Goal: Task Accomplishment & Management: Use online tool/utility

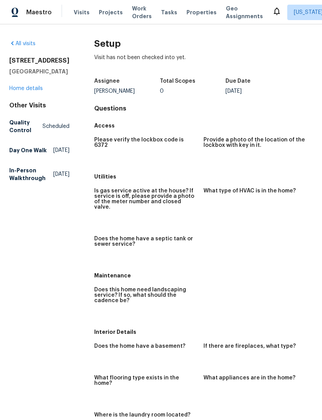
click at [39, 90] on link "Home details" at bounding box center [26, 88] width 34 height 5
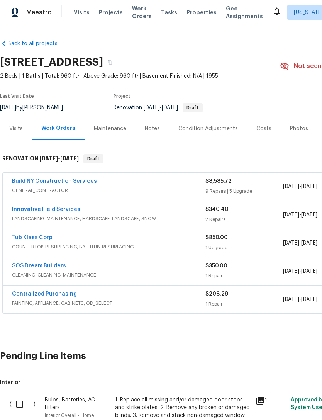
click at [195, 12] on span "Properties" at bounding box center [201, 12] width 30 height 8
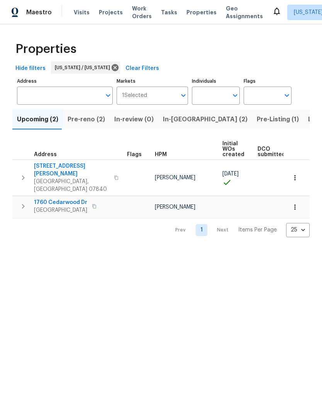
click at [257, 123] on span "Pre-Listing (1)" at bounding box center [278, 119] width 42 height 11
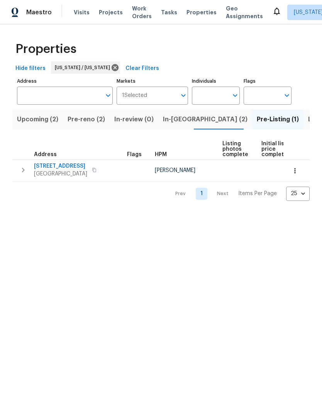
click at [308, 124] on span "Listed (17)" at bounding box center [324, 119] width 32 height 11
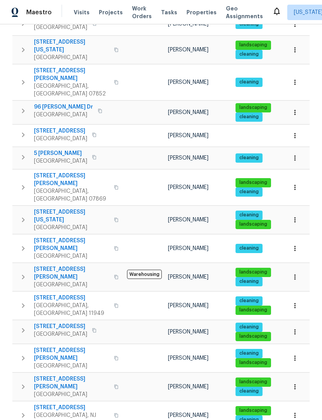
scroll to position [146, 0]
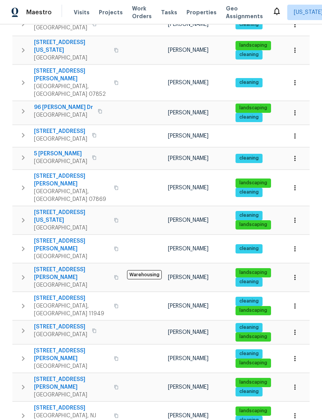
click at [25, 382] on icon "button" at bounding box center [23, 386] width 9 height 9
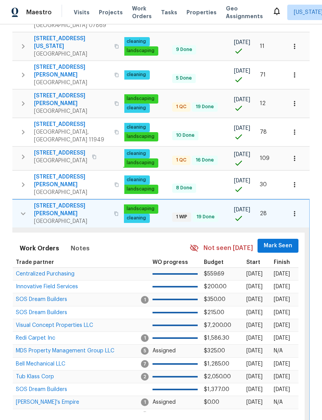
scroll to position [0, 113]
click at [296, 210] on icon "button" at bounding box center [295, 214] width 8 height 8
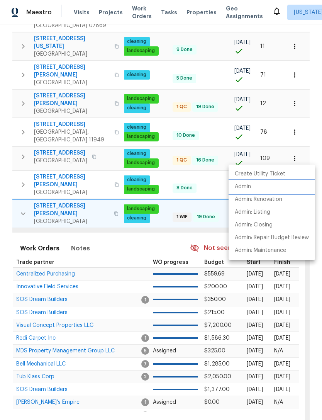
click at [280, 188] on li "Admin" at bounding box center [271, 186] width 86 height 13
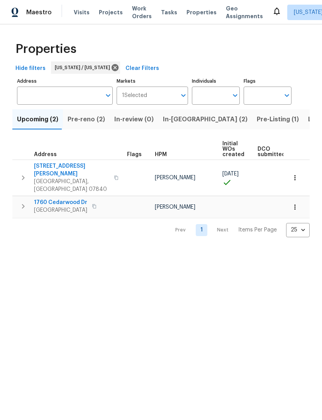
click at [137, 120] on span "In-review (0)" at bounding box center [133, 119] width 39 height 11
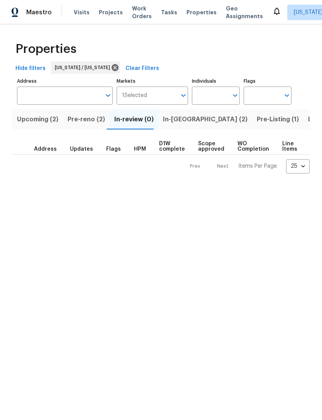
click at [89, 120] on span "Pre-reno (2)" at bounding box center [86, 119] width 37 height 11
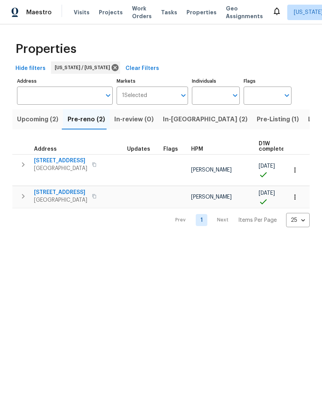
click at [58, 159] on span "[STREET_ADDRESS]" at bounding box center [60, 161] width 53 height 8
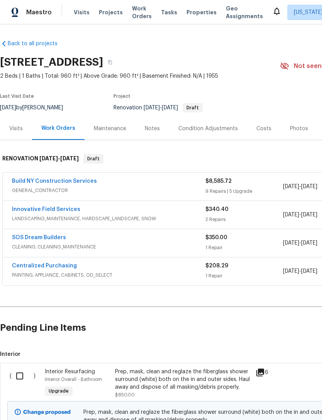
click at [21, 372] on input "checkbox" at bounding box center [23, 375] width 22 height 16
checkbox input "true"
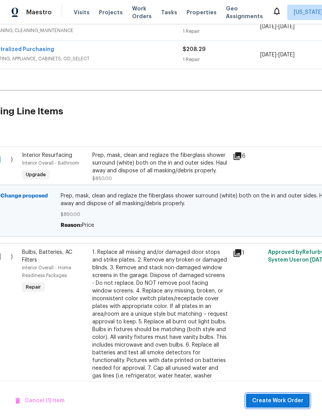
click at [282, 399] on span "Create Work Order" at bounding box center [277, 401] width 51 height 10
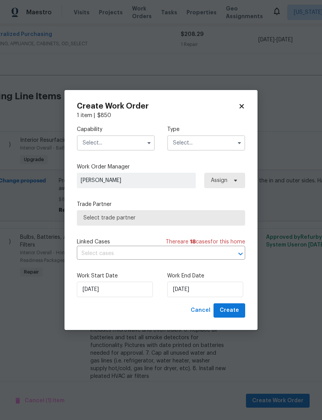
scroll to position [232, 25]
click at [135, 144] on input "text" at bounding box center [116, 142] width 78 height 15
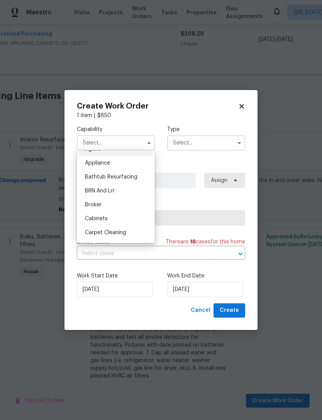
scroll to position [3, 0]
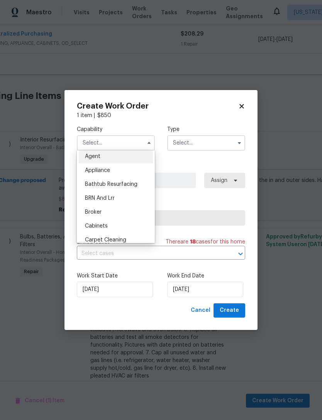
click at [130, 189] on div "Bathtub Resurfacing" at bounding box center [116, 184] width 74 height 14
type input "Bathtub Resurfacing"
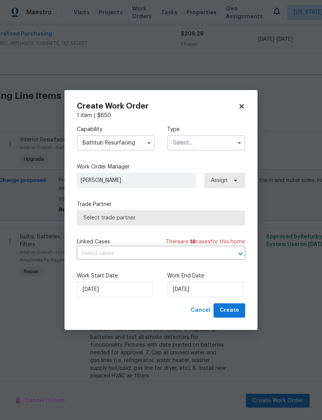
click at [212, 142] on input "text" at bounding box center [206, 142] width 78 height 15
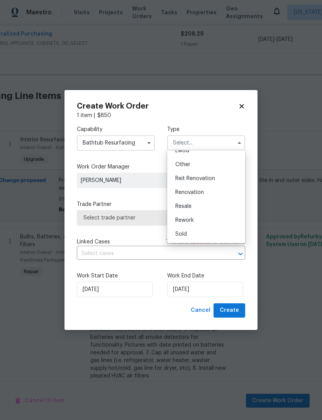
scroll to position [92, 0]
click at [222, 192] on div "Renovation" at bounding box center [206, 192] width 74 height 14
type input "Renovation"
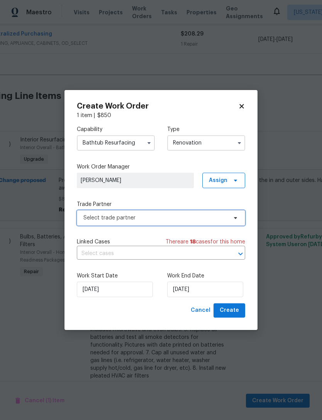
click at [179, 222] on span "Select trade partner" at bounding box center [161, 217] width 168 height 15
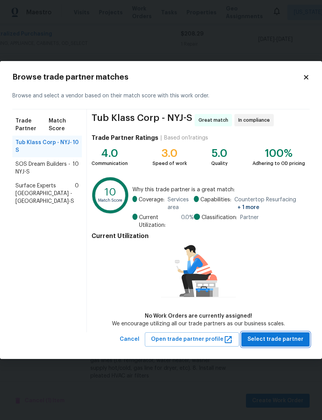
click at [289, 333] on button "Select trade partner" at bounding box center [275, 339] width 68 height 14
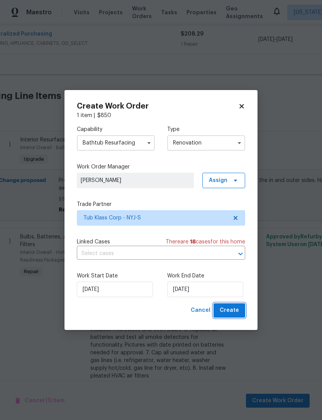
click at [237, 310] on span "Create" at bounding box center [229, 310] width 19 height 10
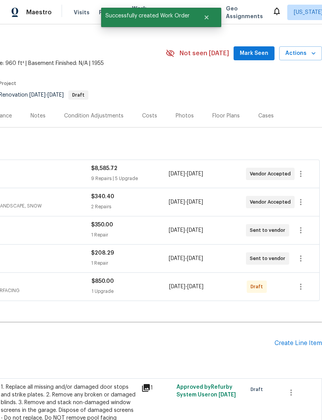
scroll to position [13, 114]
click at [303, 289] on icon "button" at bounding box center [300, 286] width 9 height 9
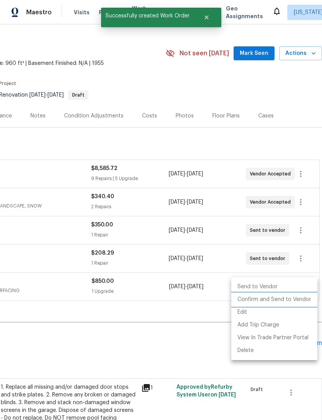
click at [286, 301] on li "Confirm and Send to Vendor" at bounding box center [274, 299] width 86 height 13
